Goal: Information Seeking & Learning: Learn about a topic

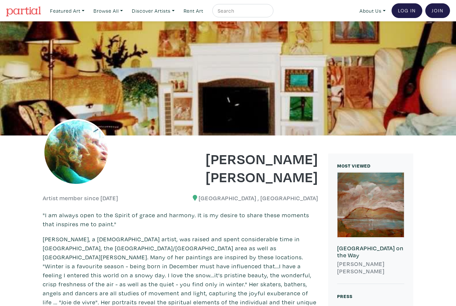
click at [88, 144] on img at bounding box center [76, 152] width 67 height 67
click at [85, 159] on img at bounding box center [76, 152] width 67 height 67
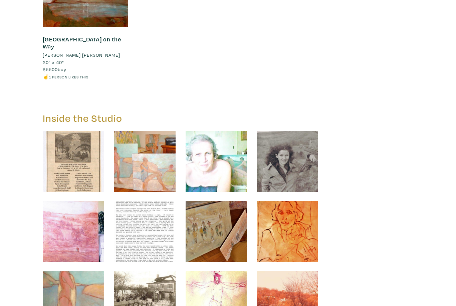
scroll to position [962, 0]
click at [225, 132] on img at bounding box center [215, 160] width 61 height 61
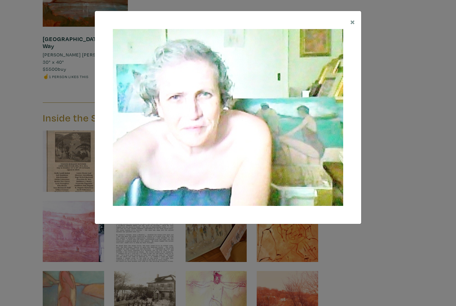
click at [351, 22] on span "×" at bounding box center [352, 22] width 5 height 12
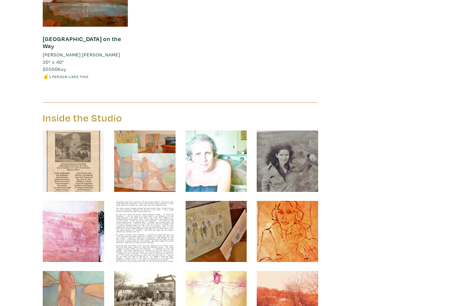
click at [295, 130] on img at bounding box center [287, 160] width 61 height 61
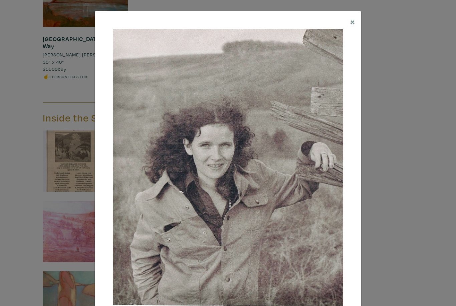
click at [351, 23] on span "×" at bounding box center [352, 22] width 5 height 12
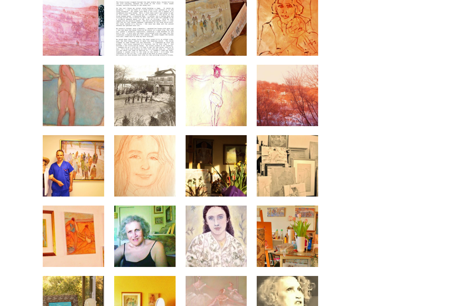
scroll to position [1168, 0]
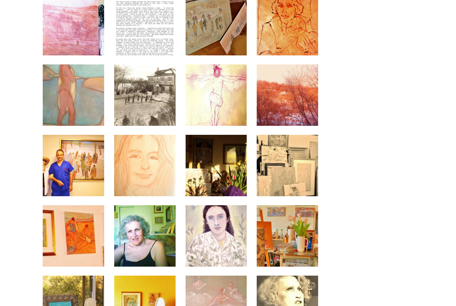
click at [152, 207] on img at bounding box center [144, 236] width 61 height 61
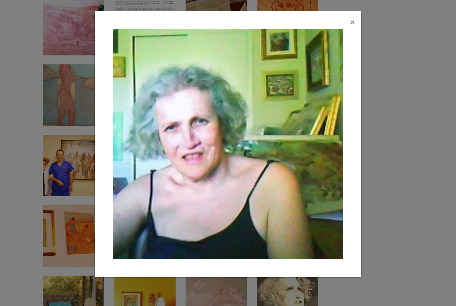
click at [352, 22] on span "×" at bounding box center [352, 22] width 5 height 12
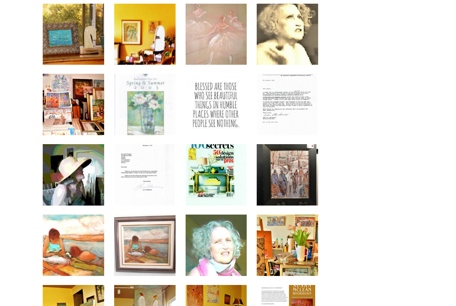
click at [211, 215] on img at bounding box center [215, 245] width 61 height 61
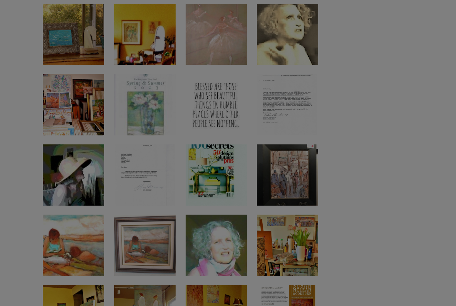
scroll to position [1441, 0]
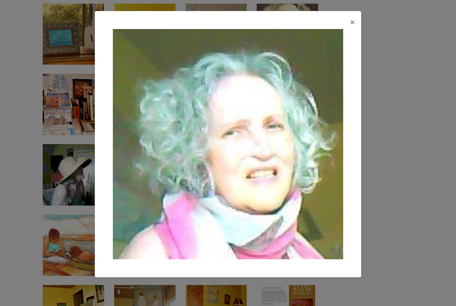
click at [351, 25] on span "×" at bounding box center [352, 22] width 5 height 12
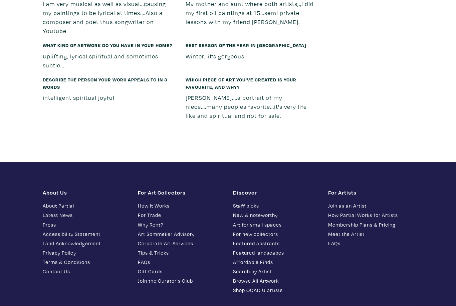
scroll to position [1986, 0]
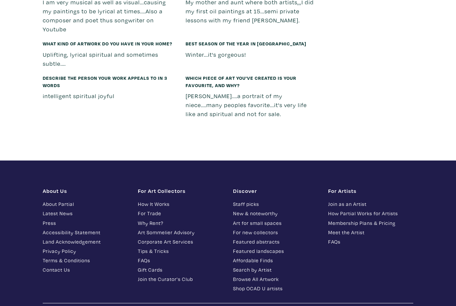
click at [359, 229] on link "Meet the Artist" at bounding box center [370, 233] width 85 height 8
